Goal: Use online tool/utility

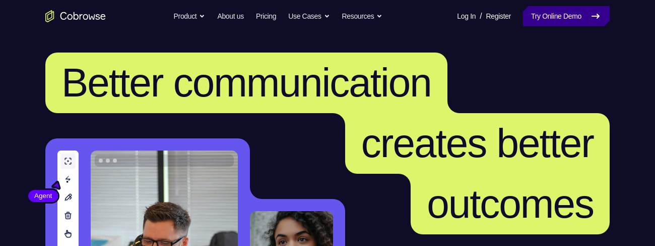
click at [554, 14] on link "Try Online Demo" at bounding box center [566, 16] width 87 height 20
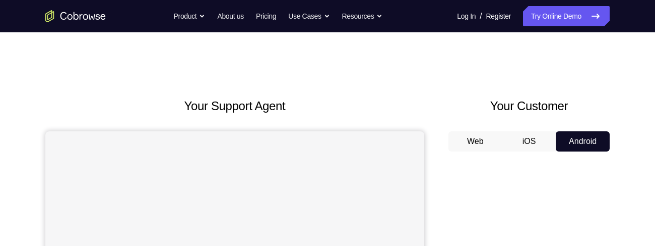
click at [584, 140] on button "Android" at bounding box center [583, 141] width 54 height 20
click at [580, 136] on button "Android" at bounding box center [583, 141] width 54 height 20
click at [582, 138] on button "Android" at bounding box center [583, 141] width 54 height 20
click at [584, 138] on button "Android" at bounding box center [583, 141] width 54 height 20
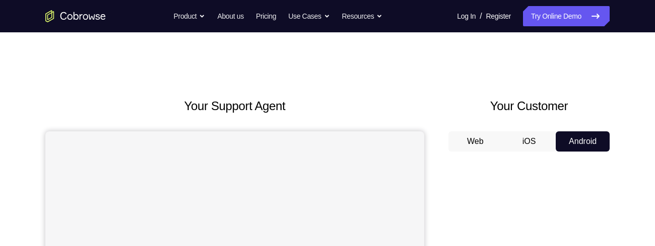
scroll to position [118, 0]
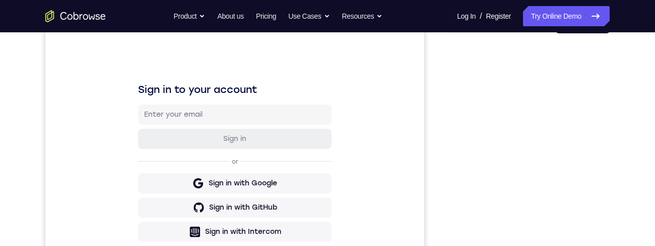
click at [25, 98] on div "Your Support Agent Your Customer Web iOS Android Next Steps We’d be happy to gi…" at bounding box center [327, 246] width 645 height 665
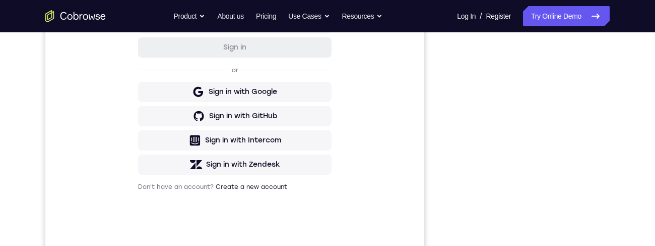
scroll to position [0, 0]
